Goal: Task Accomplishment & Management: Use online tool/utility

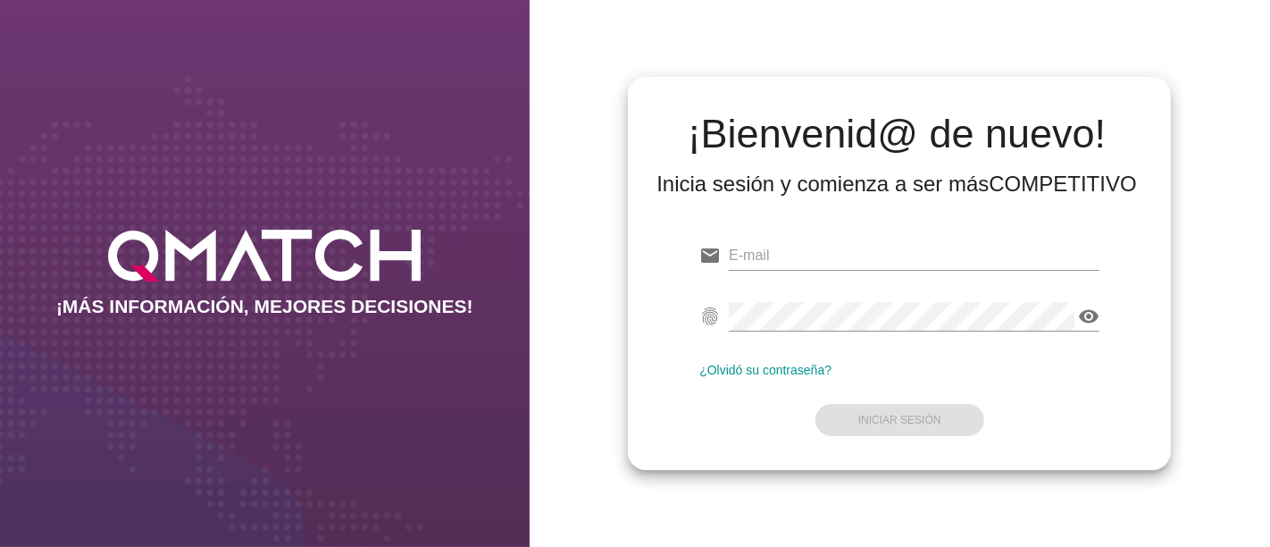
type input "[EMAIL_ADDRESS][PERSON_NAME][DOMAIN_NAME]"
click at [911, 295] on div "fingerprint visibility" at bounding box center [899, 319] width 400 height 57
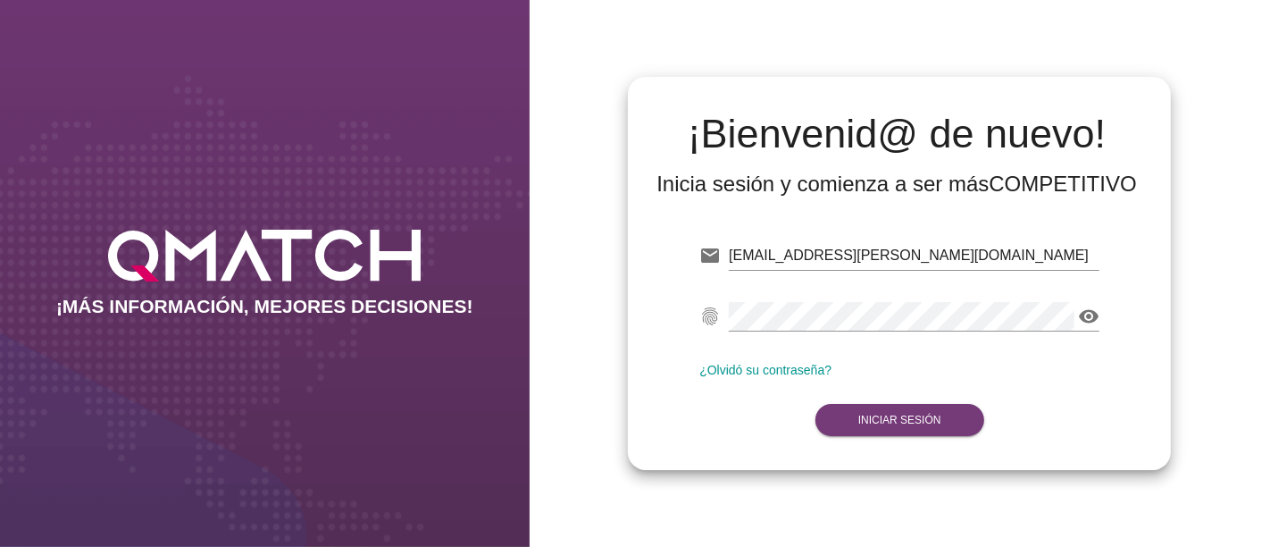
click at [882, 422] on strong "Iniciar Sesión" at bounding box center [900, 420] width 83 height 13
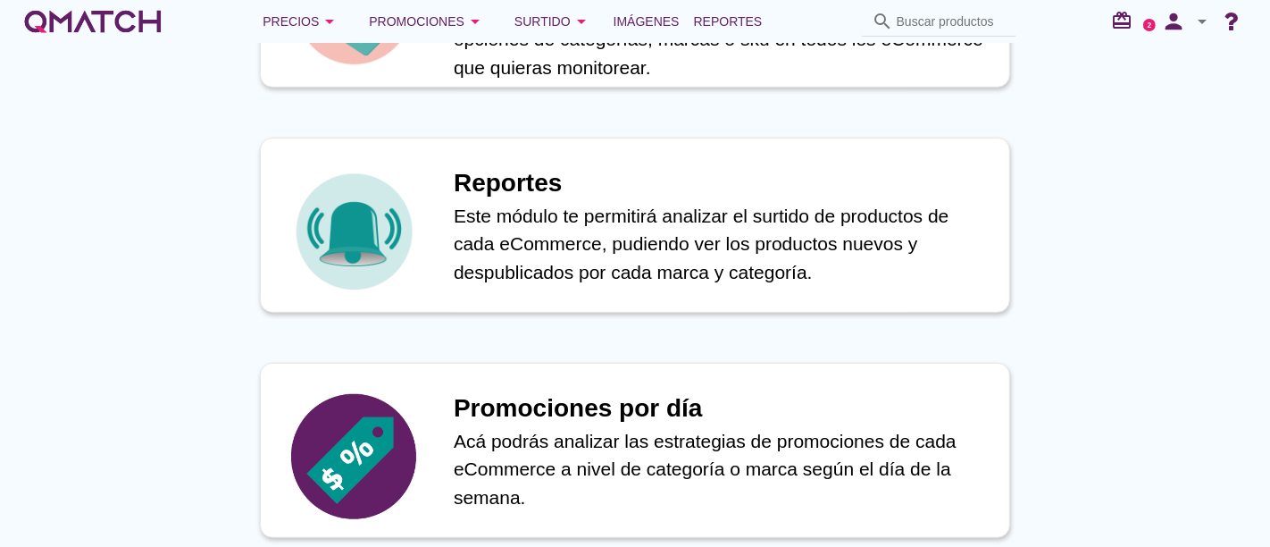
scroll to position [952, 0]
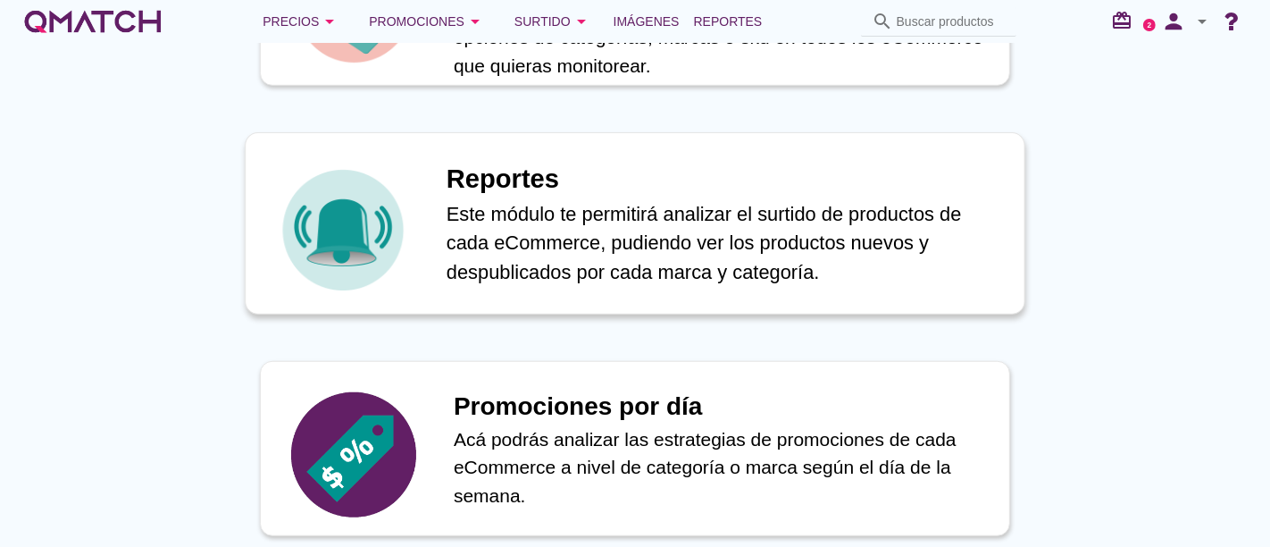
click at [582, 213] on p "Este módulo te permitirá analizar el surtido de productos de cada eCommerce, pu…" at bounding box center [726, 243] width 559 height 88
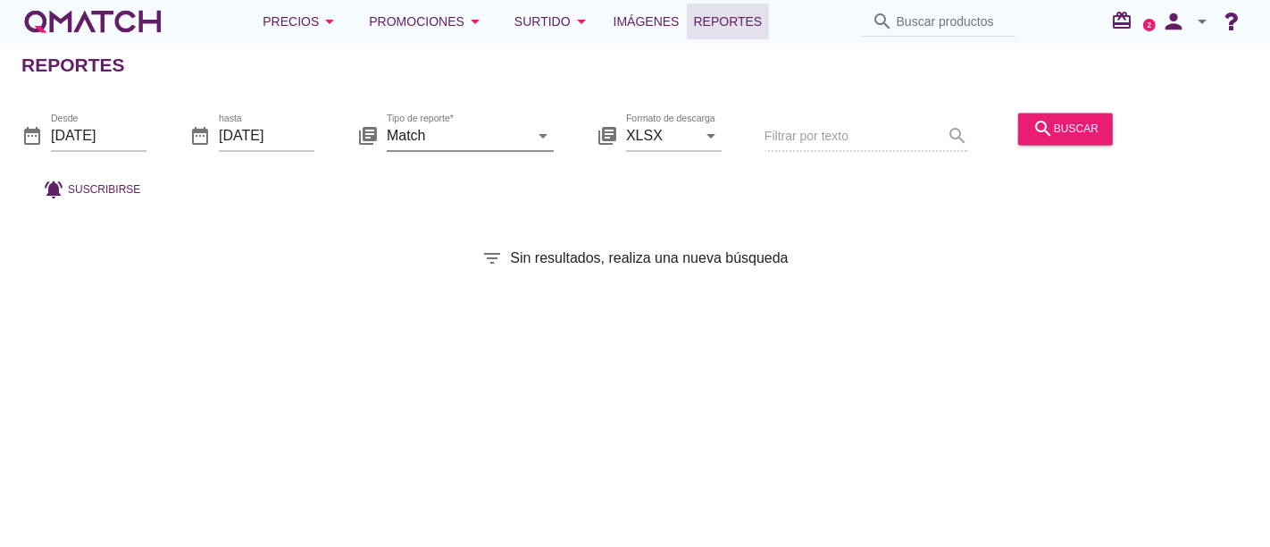
click at [460, 134] on input "Match" at bounding box center [458, 135] width 142 height 29
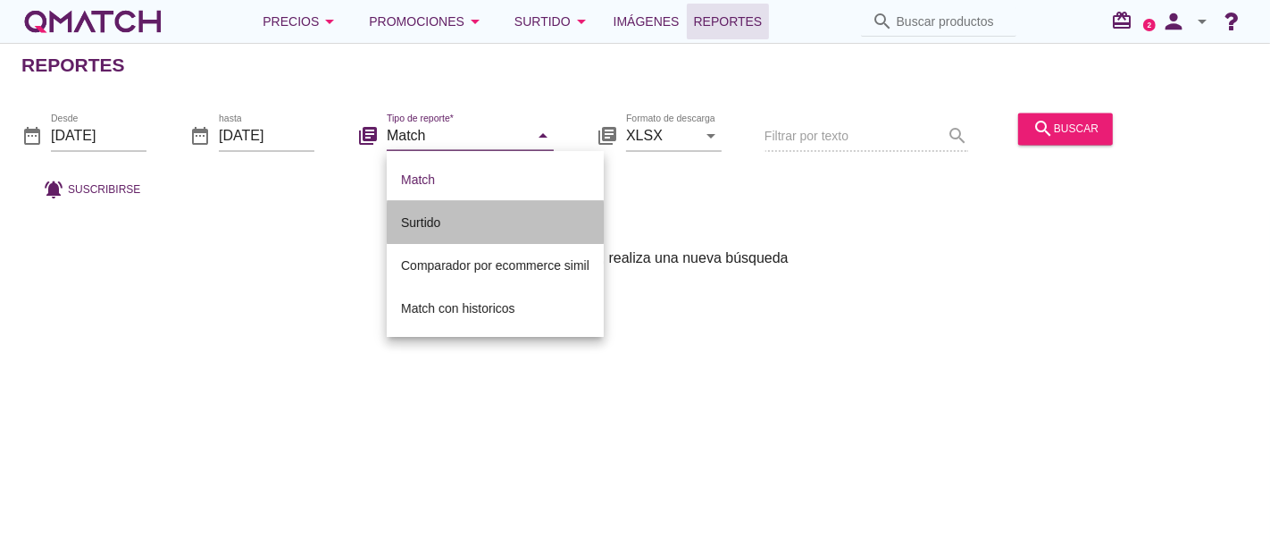
click at [426, 223] on div "Surtido" at bounding box center [495, 222] width 188 height 21
type input "Surtido"
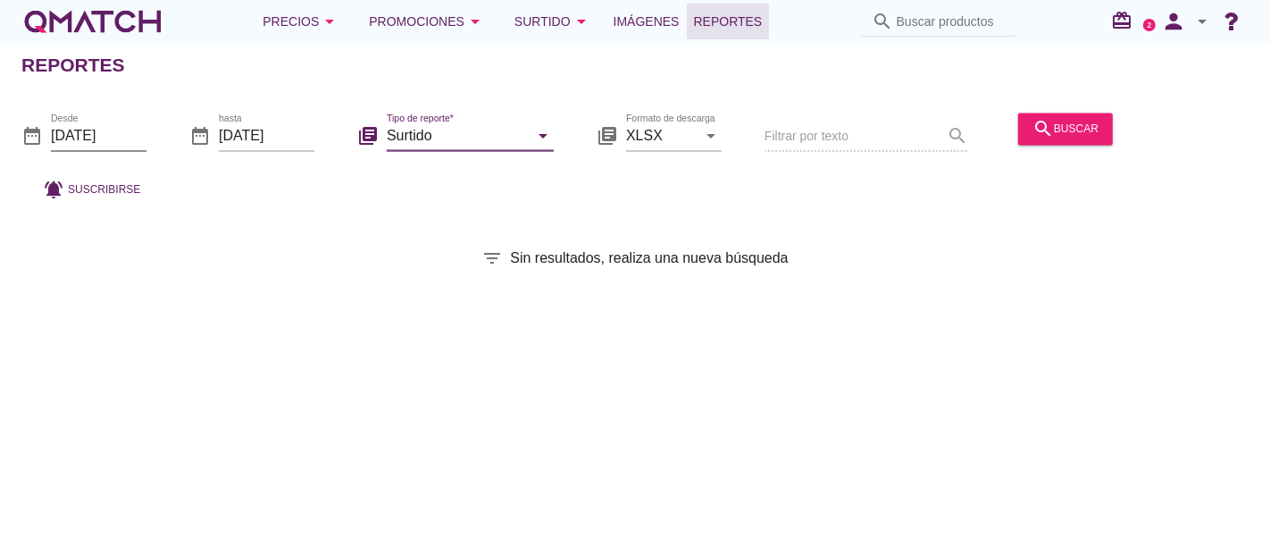
click at [117, 133] on input "[DATE]" at bounding box center [99, 135] width 96 height 29
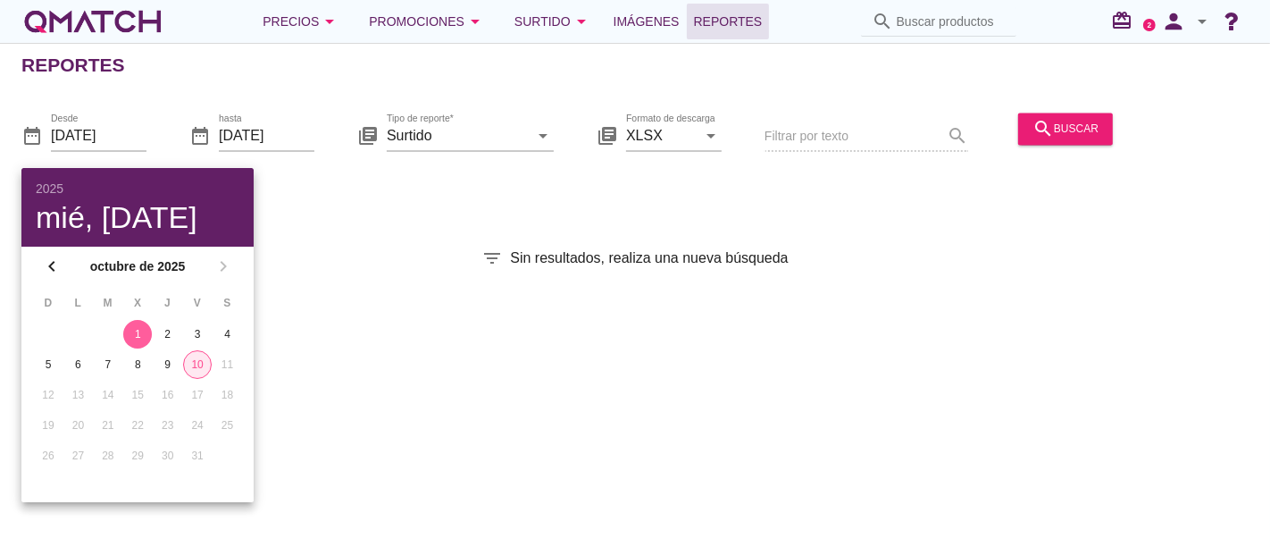
click at [200, 364] on div "10" at bounding box center [197, 364] width 27 height 16
type input "[DATE]"
click at [1055, 119] on div "search buscar" at bounding box center [1066, 128] width 66 height 21
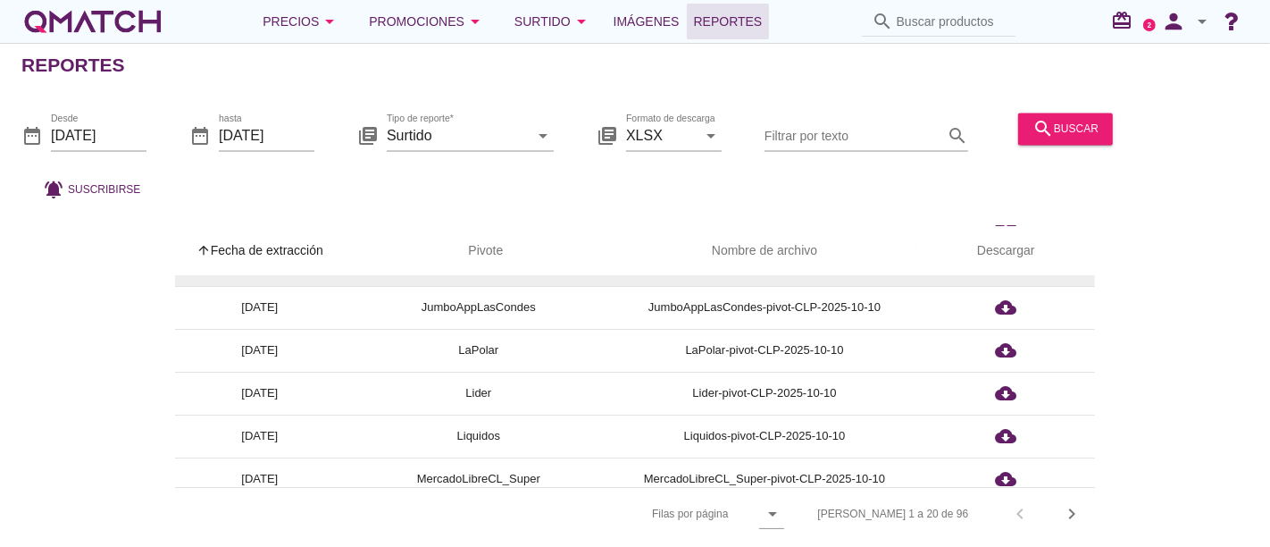
scroll to position [250, 0]
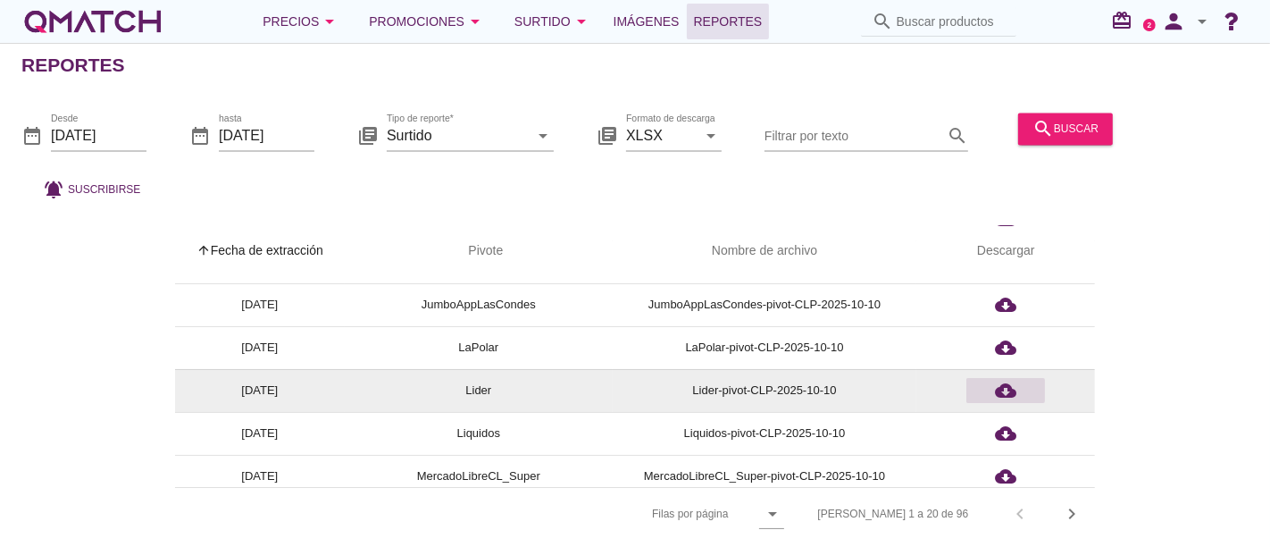
click at [1006, 388] on icon "cloud_download" at bounding box center [1005, 390] width 21 height 21
